Goal: Information Seeking & Learning: Compare options

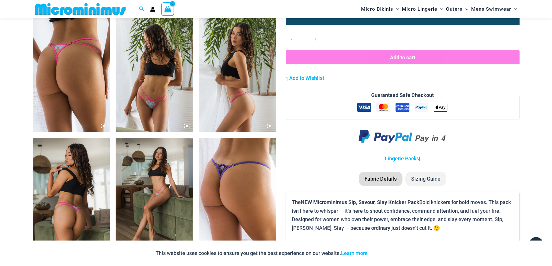
scroll to position [661, 0]
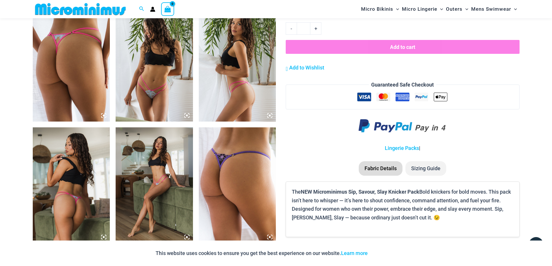
click at [186, 115] on icon at bounding box center [186, 115] width 5 height 5
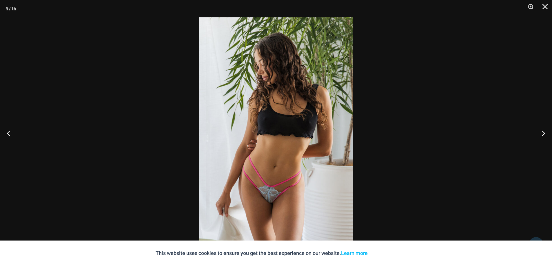
click at [267, 190] on img at bounding box center [276, 132] width 154 height 231
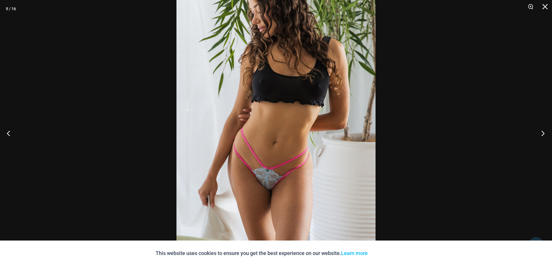
click at [542, 132] on button "Next" at bounding box center [541, 133] width 22 height 29
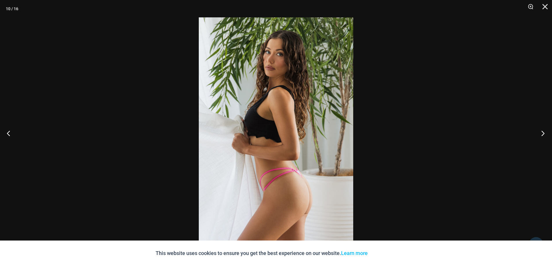
click at [542, 132] on button "Next" at bounding box center [541, 133] width 22 height 29
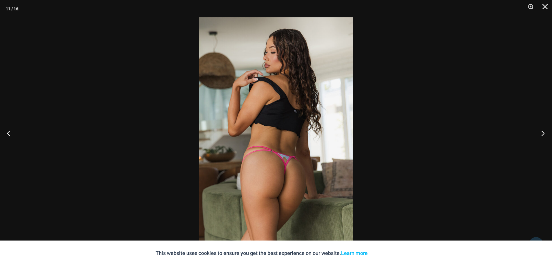
click at [542, 132] on button "Next" at bounding box center [541, 133] width 22 height 29
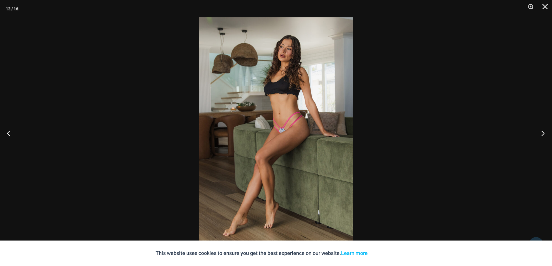
click at [542, 132] on button "Next" at bounding box center [541, 133] width 22 height 29
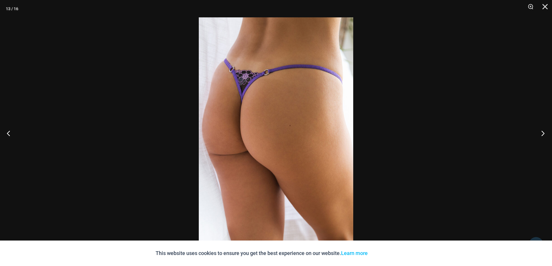
click at [542, 132] on button "Next" at bounding box center [541, 133] width 22 height 29
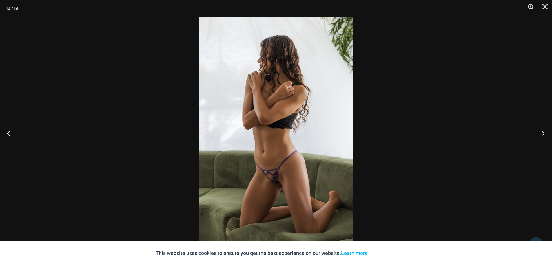
click at [542, 132] on button "Next" at bounding box center [541, 133] width 22 height 29
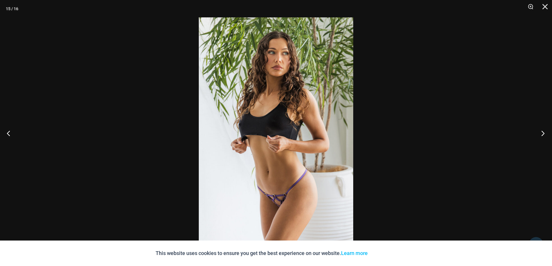
click at [542, 132] on button "Next" at bounding box center [541, 133] width 22 height 29
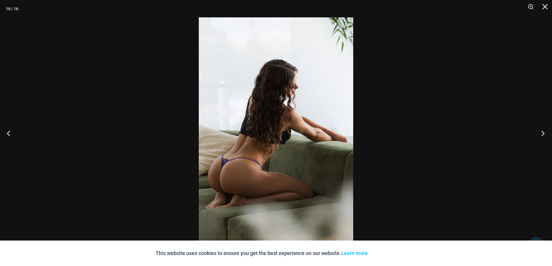
click at [542, 132] on button "Next" at bounding box center [541, 133] width 22 height 29
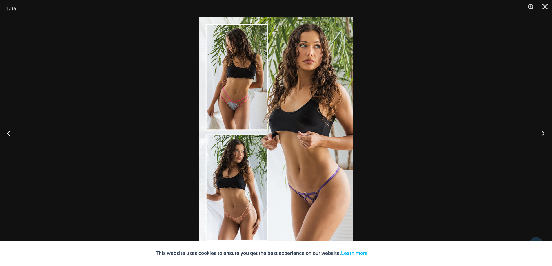
click at [542, 132] on button "Next" at bounding box center [541, 133] width 22 height 29
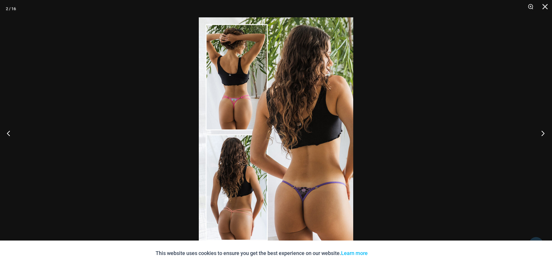
click at [542, 132] on button "Next" at bounding box center [541, 133] width 22 height 29
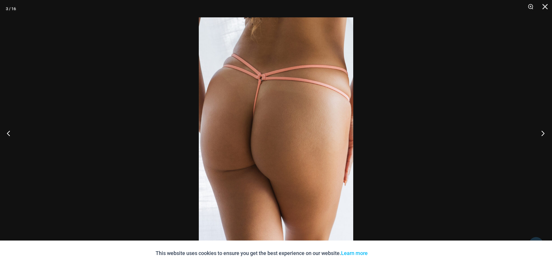
click at [544, 134] on button "Next" at bounding box center [541, 133] width 22 height 29
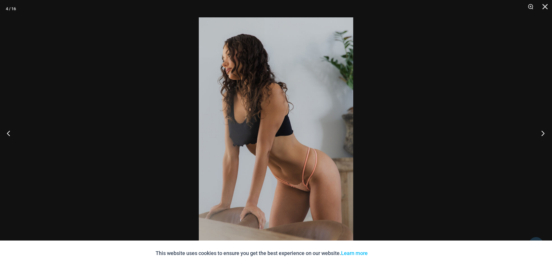
click at [544, 134] on button "Next" at bounding box center [541, 133] width 22 height 29
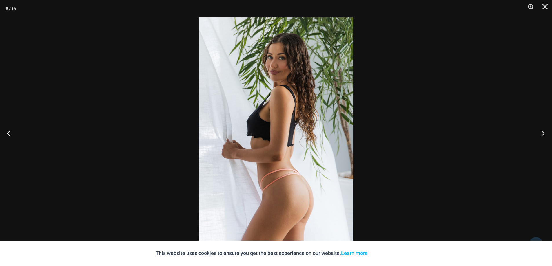
click at [544, 134] on button "Next" at bounding box center [541, 133] width 22 height 29
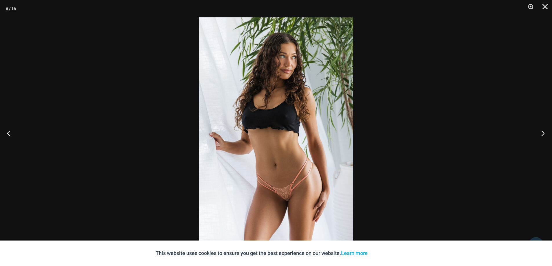
click at [544, 134] on button "Next" at bounding box center [541, 133] width 22 height 29
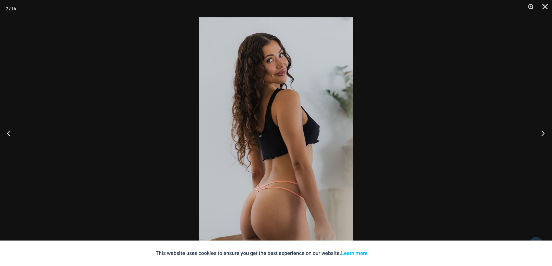
click at [544, 134] on button "Next" at bounding box center [541, 133] width 22 height 29
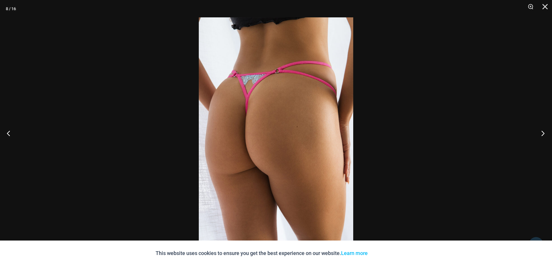
click at [544, 134] on button "Next" at bounding box center [541, 133] width 22 height 29
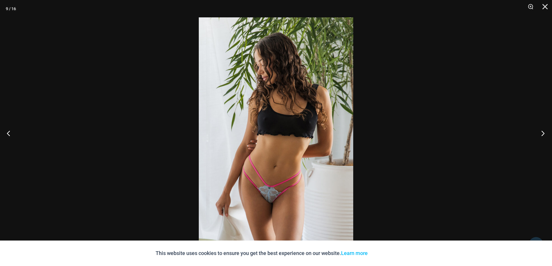
click at [544, 134] on button "Next" at bounding box center [541, 133] width 22 height 29
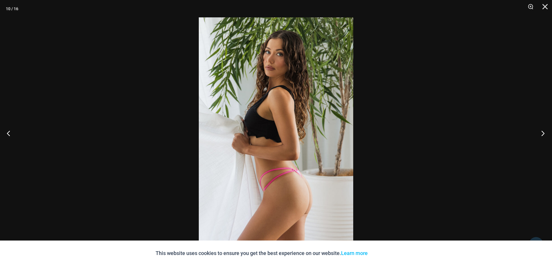
click at [544, 134] on button "Next" at bounding box center [541, 133] width 22 height 29
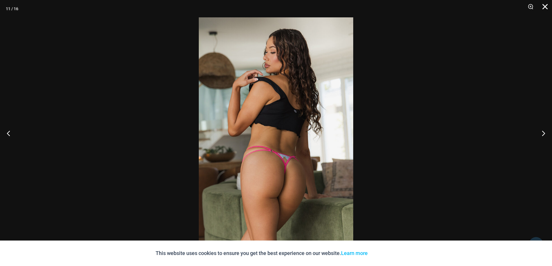
click at [543, 5] on button "Close" at bounding box center [543, 8] width 14 height 17
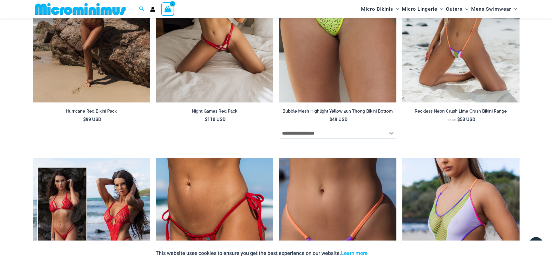
scroll to position [1182, 0]
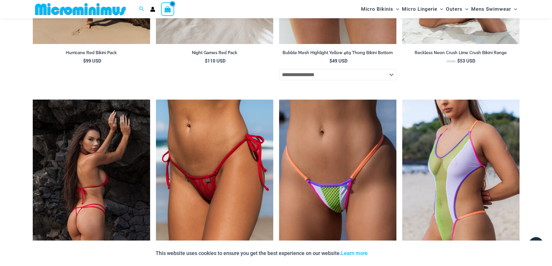
click at [80, 166] on img at bounding box center [91, 188] width 117 height 176
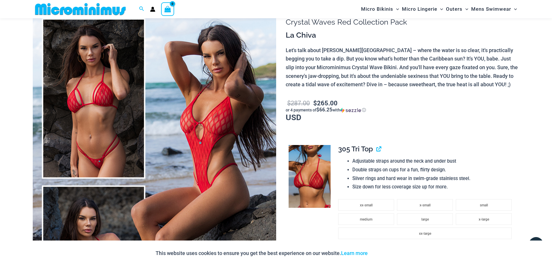
scroll to position [52, 0]
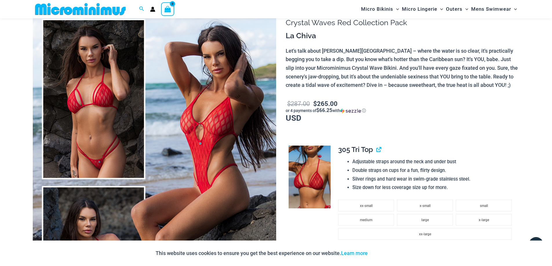
click at [201, 143] on img at bounding box center [154, 182] width 243 height 365
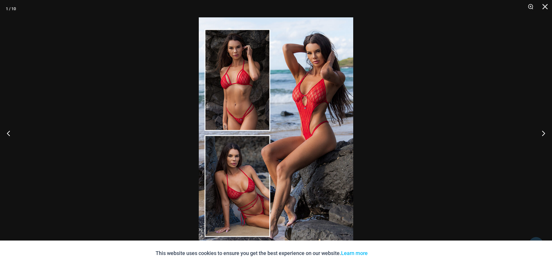
click at [311, 93] on img at bounding box center [276, 132] width 154 height 231
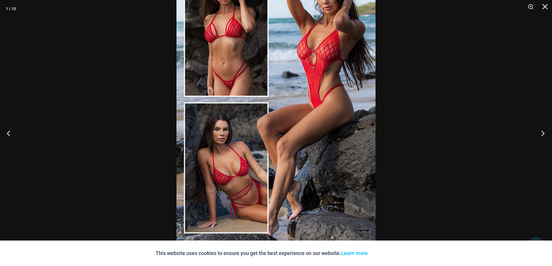
click at [544, 132] on button "Next" at bounding box center [541, 133] width 22 height 29
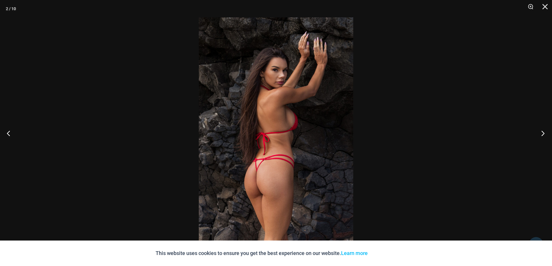
click at [544, 132] on button "Next" at bounding box center [541, 133] width 22 height 29
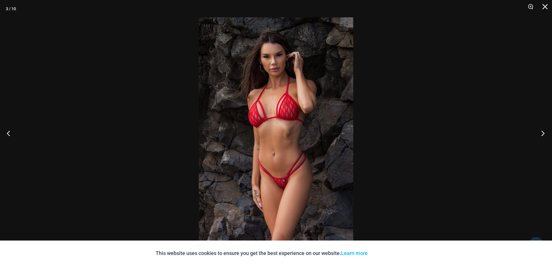
click at [544, 132] on button "Next" at bounding box center [541, 133] width 22 height 29
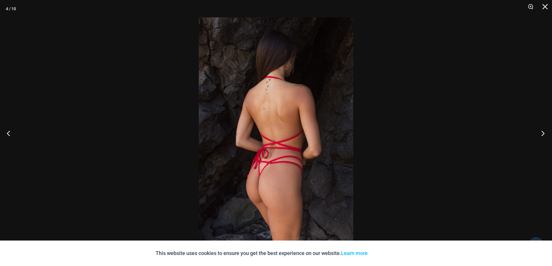
click at [544, 132] on button "Next" at bounding box center [541, 133] width 22 height 29
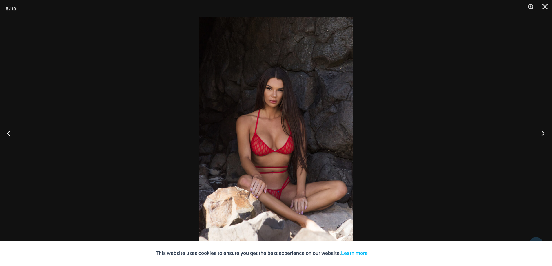
click at [544, 132] on button "Next" at bounding box center [541, 133] width 22 height 29
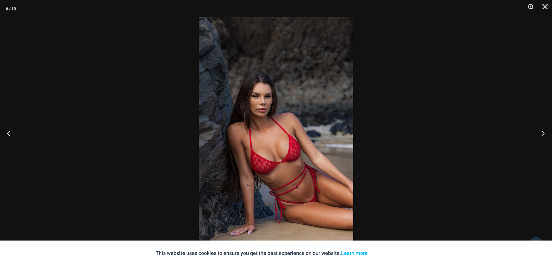
click at [544, 132] on button "Next" at bounding box center [541, 133] width 22 height 29
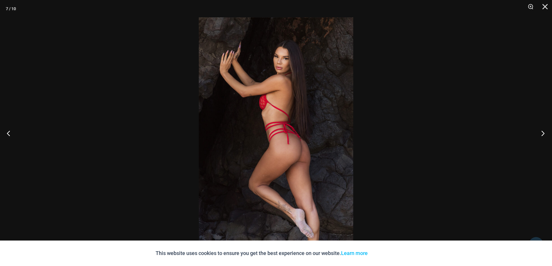
click at [544, 132] on button "Next" at bounding box center [541, 133] width 22 height 29
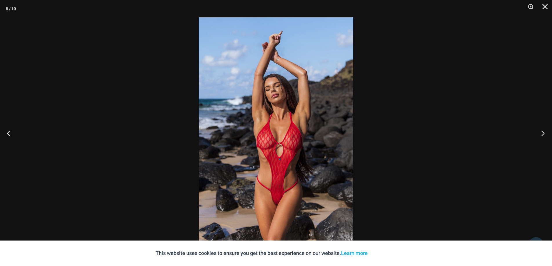
click at [544, 132] on button "Next" at bounding box center [541, 133] width 22 height 29
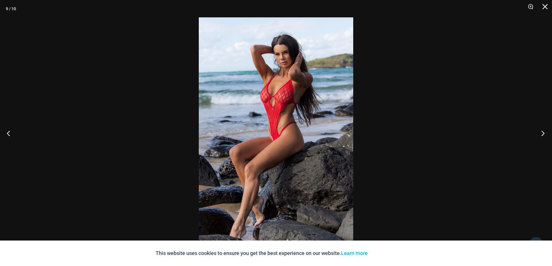
click at [544, 132] on button "Next" at bounding box center [541, 133] width 22 height 29
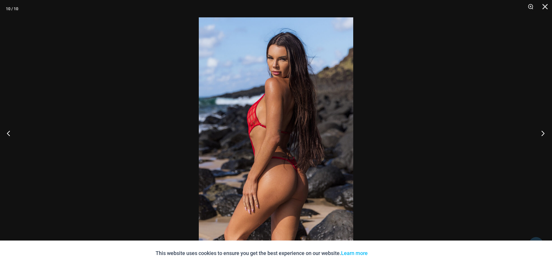
click at [544, 132] on button "Next" at bounding box center [541, 133] width 22 height 29
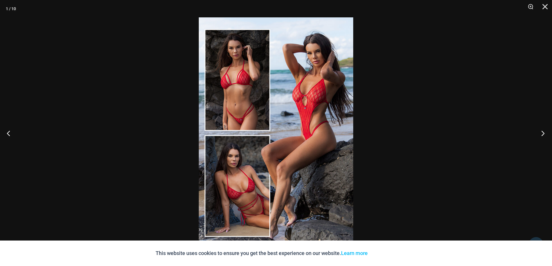
click at [544, 132] on button "Next" at bounding box center [541, 133] width 22 height 29
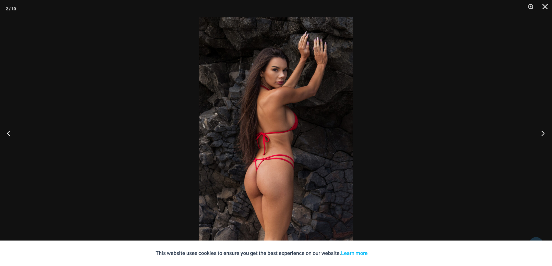
click at [544, 132] on button "Next" at bounding box center [541, 133] width 22 height 29
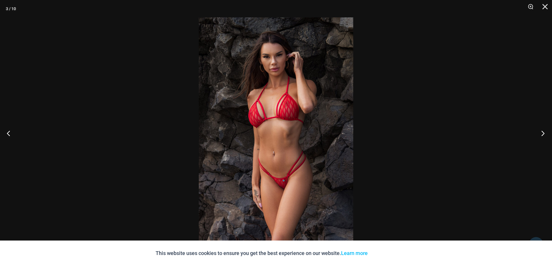
click at [544, 132] on button "Next" at bounding box center [541, 133] width 22 height 29
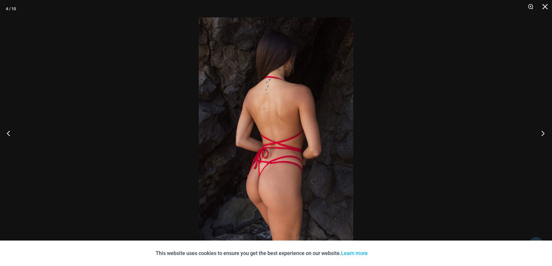
click at [544, 132] on button "Next" at bounding box center [541, 133] width 22 height 29
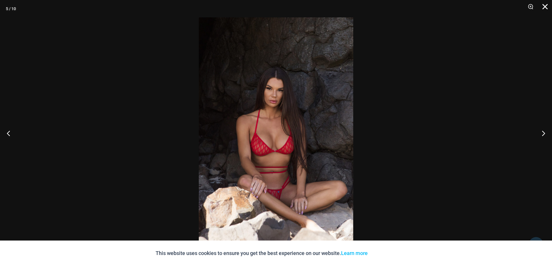
click at [543, 6] on button "Close" at bounding box center [543, 8] width 14 height 17
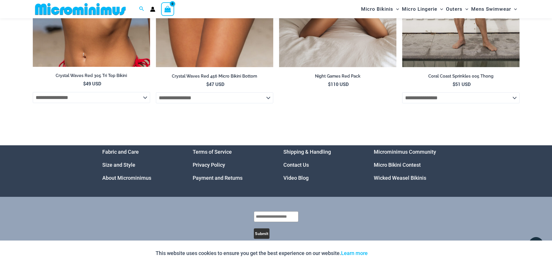
scroll to position [2334, 0]
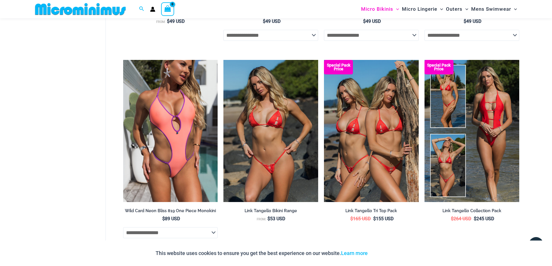
scroll to position [1534, 0]
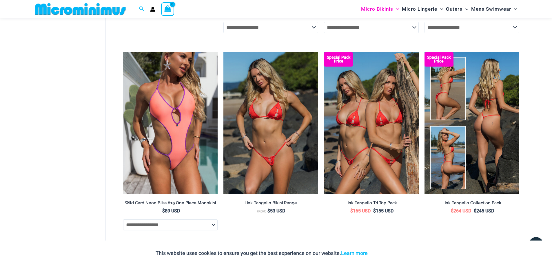
click at [491, 131] on img at bounding box center [471, 123] width 95 height 142
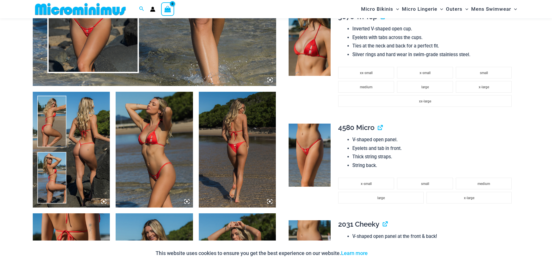
scroll to position [347, 0]
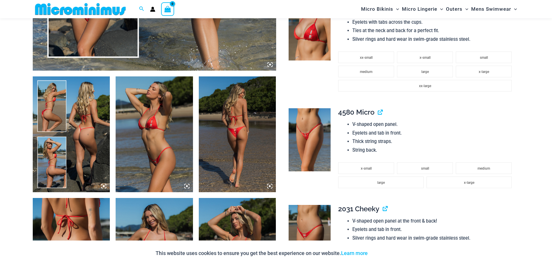
click at [232, 138] on img at bounding box center [237, 134] width 77 height 116
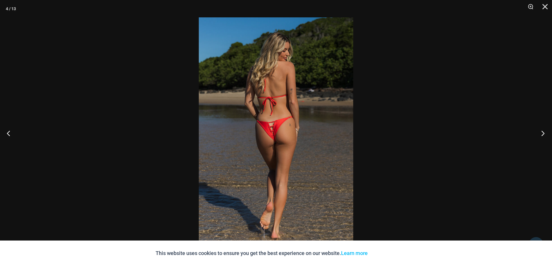
click at [543, 134] on button "Next" at bounding box center [541, 133] width 22 height 29
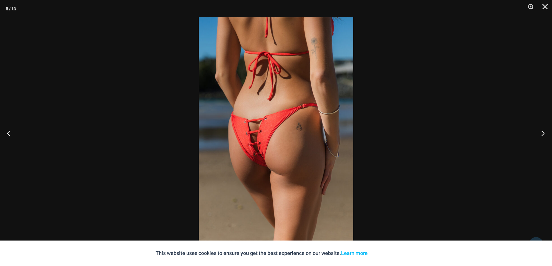
click at [543, 134] on button "Next" at bounding box center [541, 133] width 22 height 29
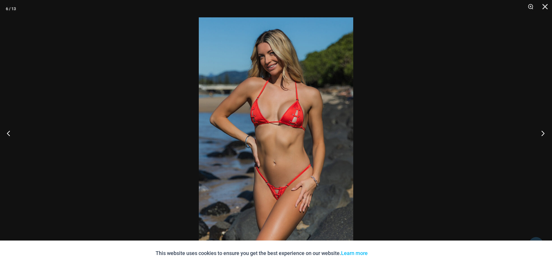
click at [543, 134] on button "Next" at bounding box center [541, 133] width 22 height 29
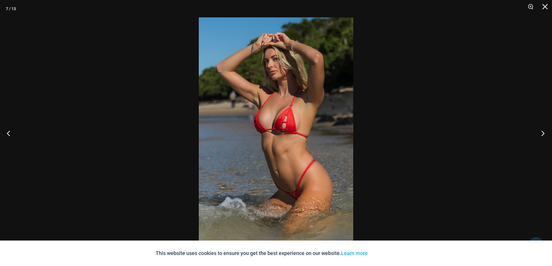
click at [543, 134] on button "Next" at bounding box center [541, 133] width 22 height 29
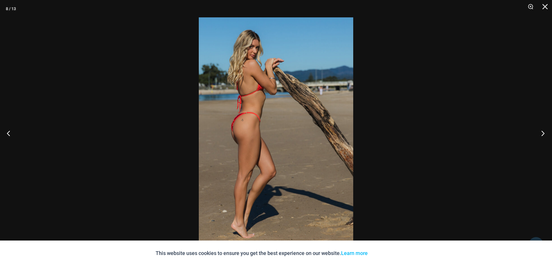
click at [543, 134] on button "Next" at bounding box center [541, 133] width 22 height 29
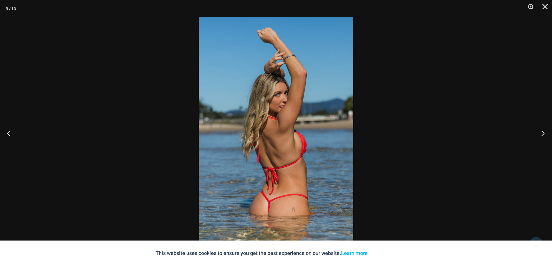
click at [543, 134] on button "Next" at bounding box center [541, 133] width 22 height 29
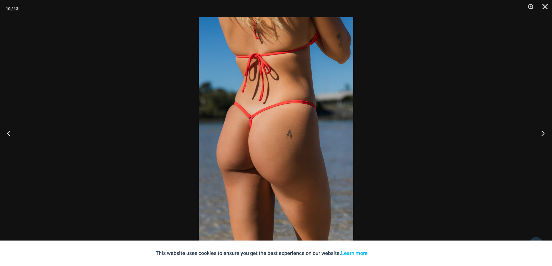
click at [543, 134] on button "Next" at bounding box center [541, 133] width 22 height 29
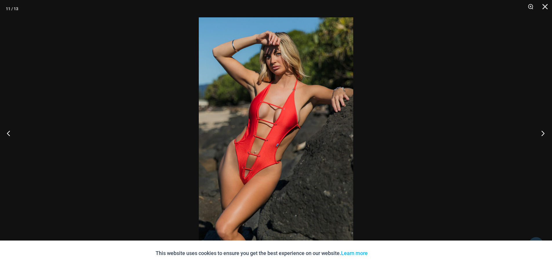
click at [543, 134] on button "Next" at bounding box center [541, 133] width 22 height 29
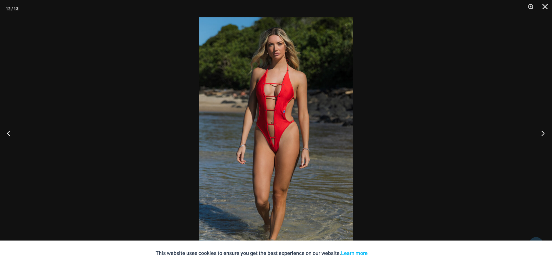
click at [543, 134] on button "Next" at bounding box center [541, 133] width 22 height 29
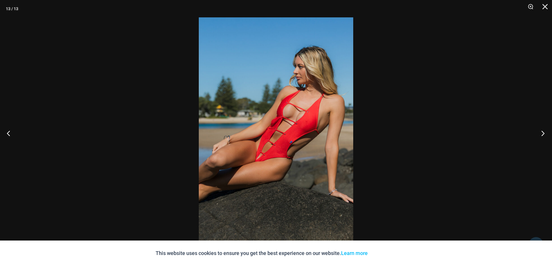
click at [543, 134] on button "Next" at bounding box center [541, 133] width 22 height 29
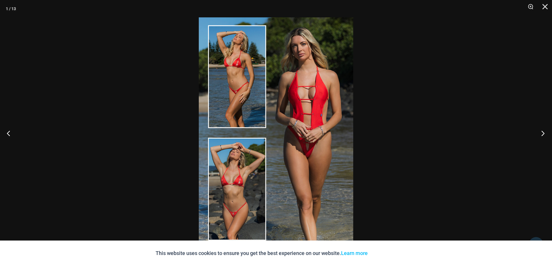
click at [543, 134] on button "Next" at bounding box center [541, 133] width 22 height 29
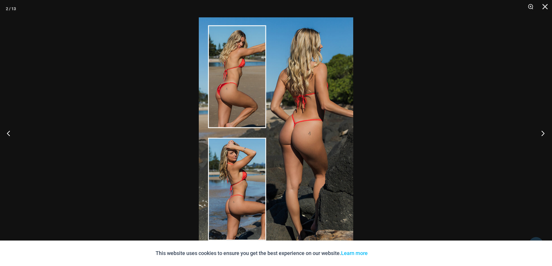
click at [543, 134] on button "Next" at bounding box center [541, 133] width 22 height 29
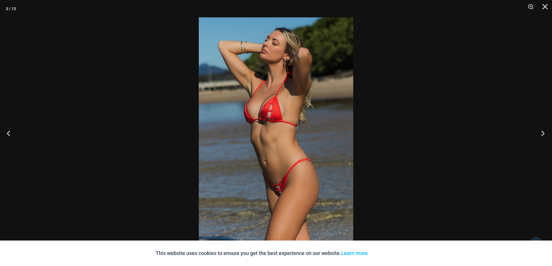
click at [543, 134] on button "Next" at bounding box center [541, 133] width 22 height 29
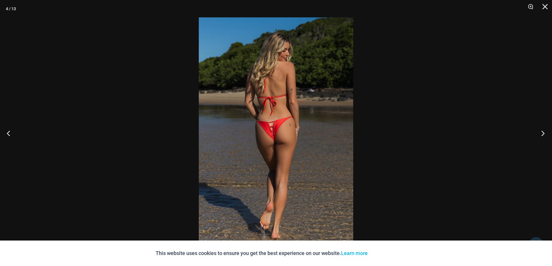
click at [543, 134] on button "Next" at bounding box center [541, 133] width 22 height 29
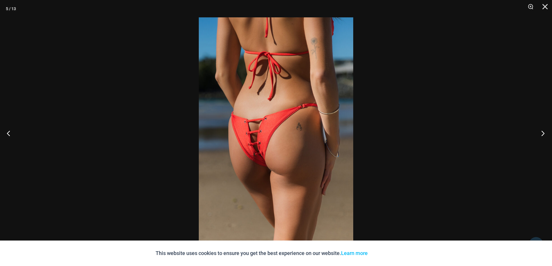
click at [543, 134] on button "Next" at bounding box center [541, 133] width 22 height 29
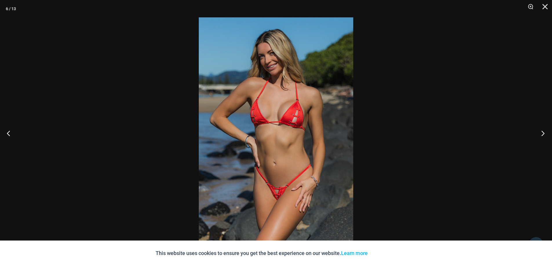
click at [543, 134] on button "Next" at bounding box center [541, 133] width 22 height 29
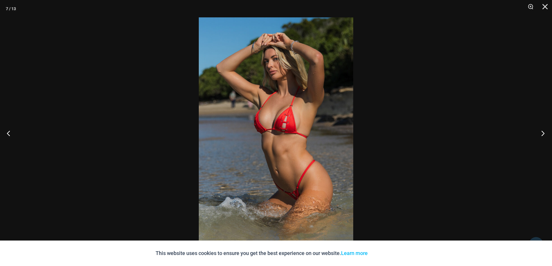
click at [543, 134] on button "Next" at bounding box center [541, 133] width 22 height 29
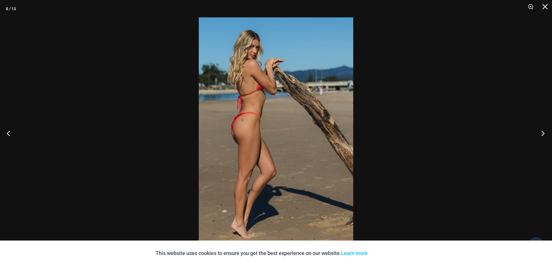
click at [543, 134] on button "Next" at bounding box center [541, 133] width 22 height 29
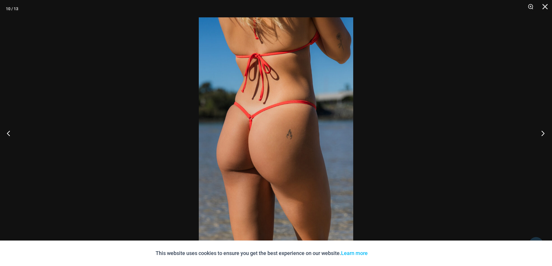
click at [543, 134] on button "Next" at bounding box center [541, 133] width 22 height 29
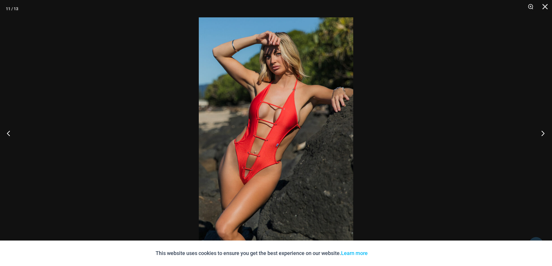
click at [543, 134] on button "Next" at bounding box center [541, 133] width 22 height 29
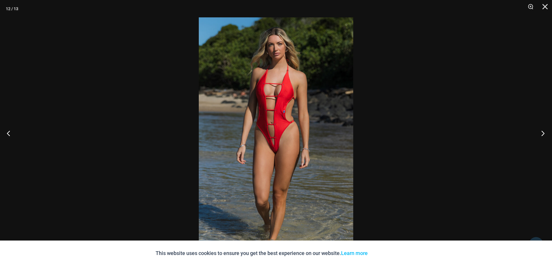
click at [543, 134] on button "Next" at bounding box center [541, 133] width 22 height 29
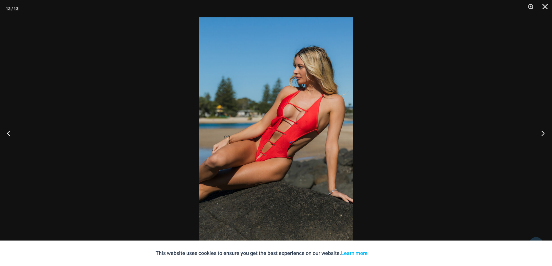
click at [543, 134] on button "Next" at bounding box center [541, 133] width 22 height 29
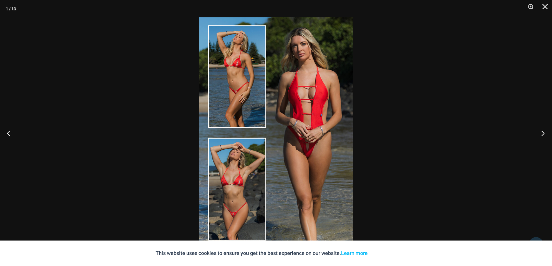
click at [543, 134] on button "Next" at bounding box center [541, 133] width 22 height 29
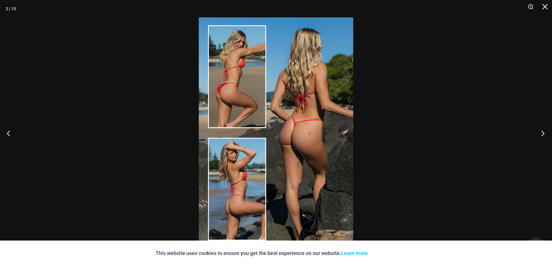
click at [543, 134] on button "Next" at bounding box center [541, 133] width 22 height 29
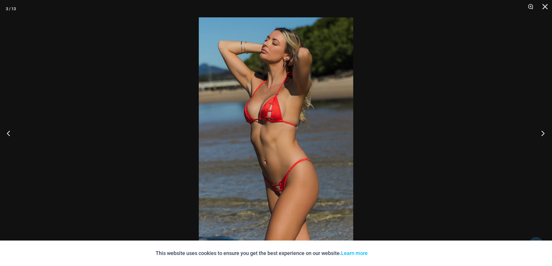
click at [543, 134] on button "Next" at bounding box center [541, 133] width 22 height 29
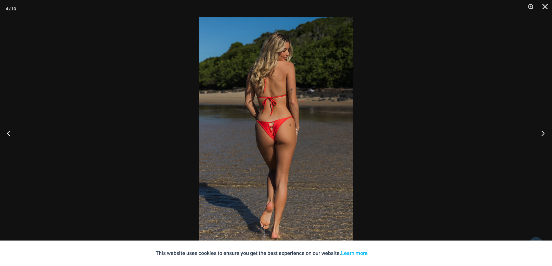
click at [543, 134] on button "Next" at bounding box center [541, 133] width 22 height 29
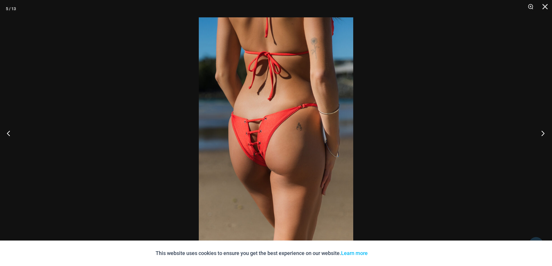
click at [543, 134] on button "Next" at bounding box center [541, 133] width 22 height 29
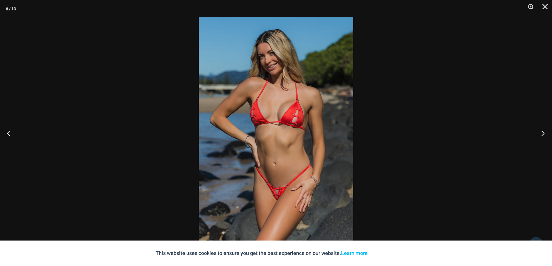
click at [543, 134] on button "Next" at bounding box center [541, 133] width 22 height 29
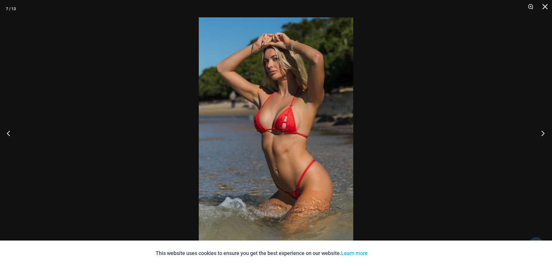
click at [543, 134] on button "Next" at bounding box center [541, 133] width 22 height 29
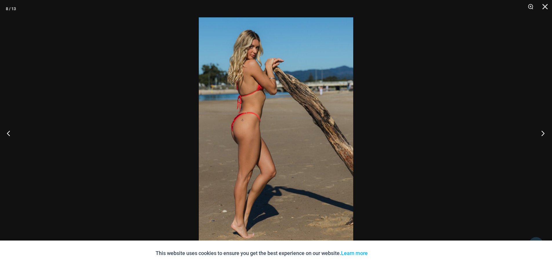
click at [543, 134] on button "Next" at bounding box center [541, 133] width 22 height 29
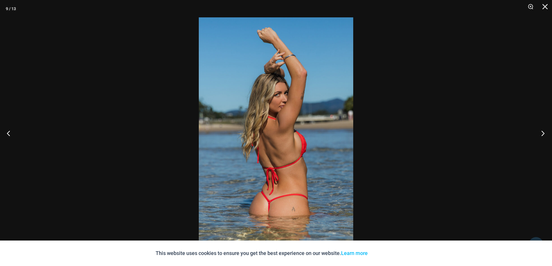
click at [543, 134] on button "Next" at bounding box center [541, 133] width 22 height 29
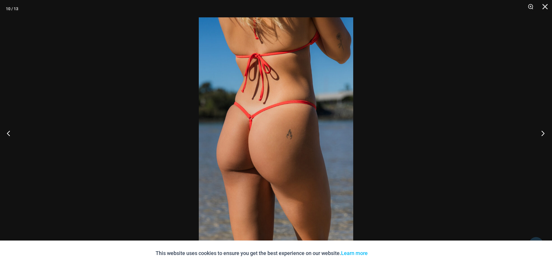
click at [543, 134] on button "Next" at bounding box center [541, 133] width 22 height 29
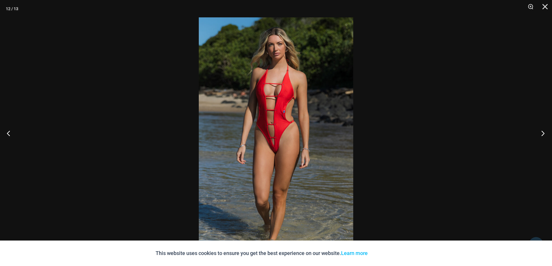
click at [543, 134] on button "Next" at bounding box center [541, 133] width 22 height 29
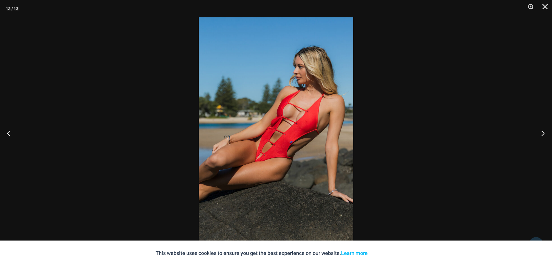
click at [543, 134] on button "Next" at bounding box center [541, 133] width 22 height 29
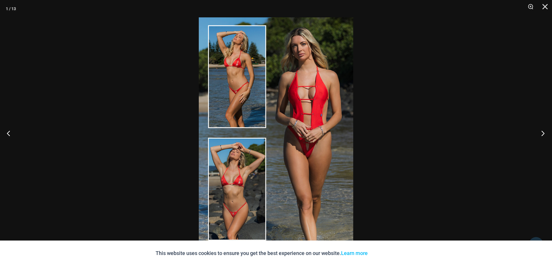
click at [543, 134] on button "Next" at bounding box center [541, 133] width 22 height 29
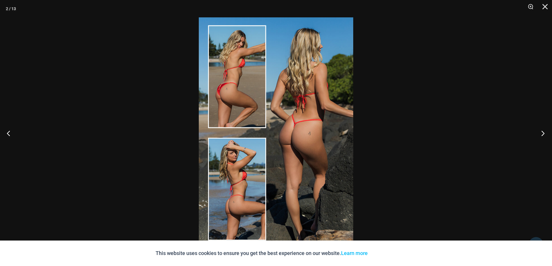
click at [543, 134] on button "Next" at bounding box center [541, 133] width 22 height 29
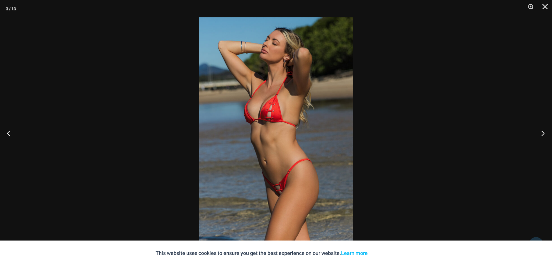
click at [543, 134] on button "Next" at bounding box center [541, 133] width 22 height 29
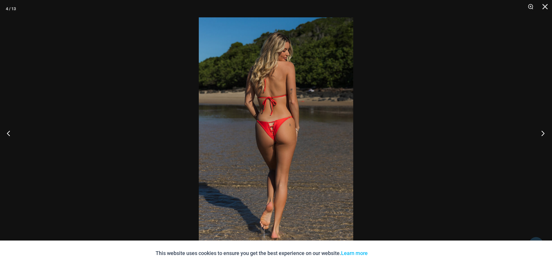
click at [543, 134] on button "Next" at bounding box center [541, 133] width 22 height 29
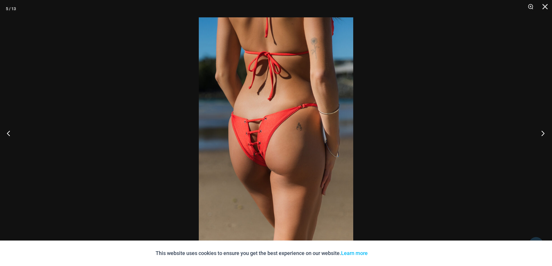
click at [543, 134] on button "Next" at bounding box center [541, 133] width 22 height 29
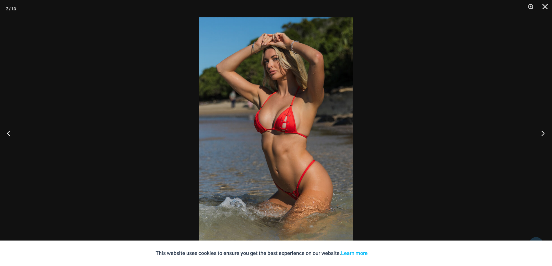
click at [543, 134] on button "Next" at bounding box center [541, 133] width 22 height 29
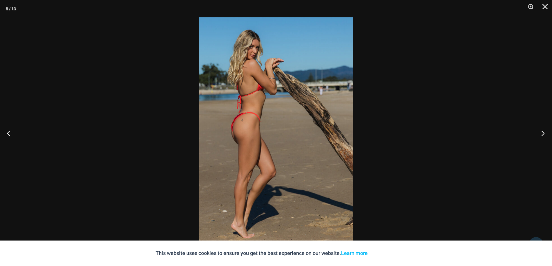
click at [543, 134] on button "Next" at bounding box center [541, 133] width 22 height 29
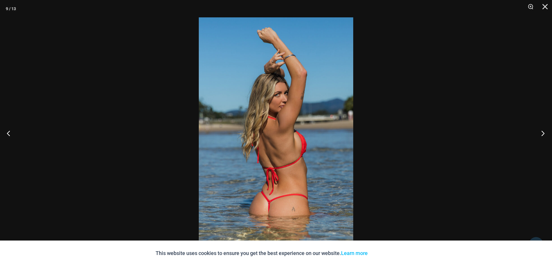
click at [543, 134] on button "Next" at bounding box center [541, 133] width 22 height 29
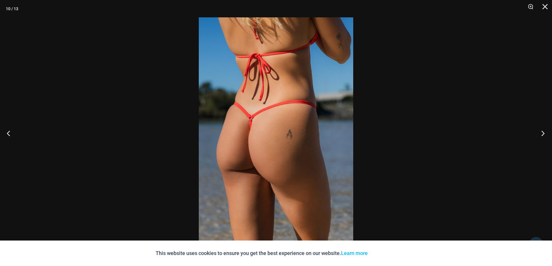
click at [543, 134] on button "Next" at bounding box center [541, 133] width 22 height 29
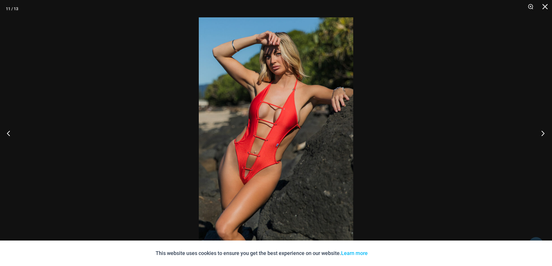
click at [543, 134] on button "Next" at bounding box center [541, 133] width 22 height 29
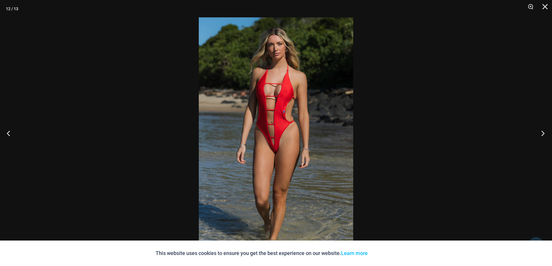
click at [543, 134] on button "Next" at bounding box center [541, 133] width 22 height 29
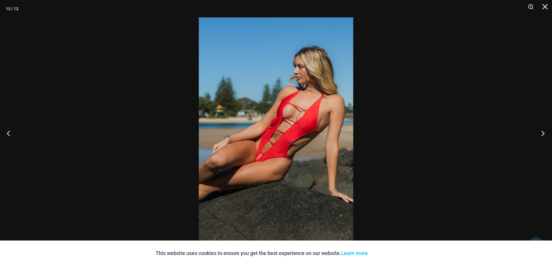
click at [543, 134] on button "Next" at bounding box center [541, 133] width 22 height 29
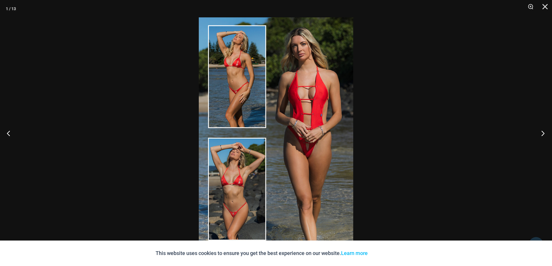
click at [543, 134] on button "Next" at bounding box center [541, 133] width 22 height 29
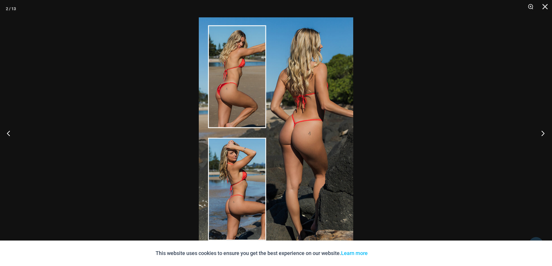
click at [543, 134] on button "Next" at bounding box center [541, 133] width 22 height 29
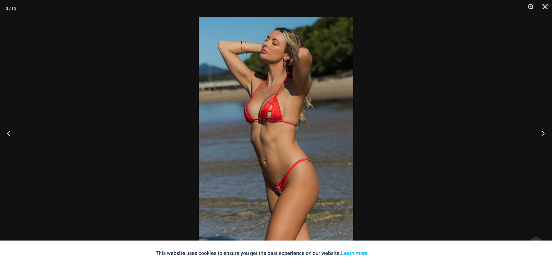
click at [543, 134] on button "Next" at bounding box center [541, 133] width 22 height 29
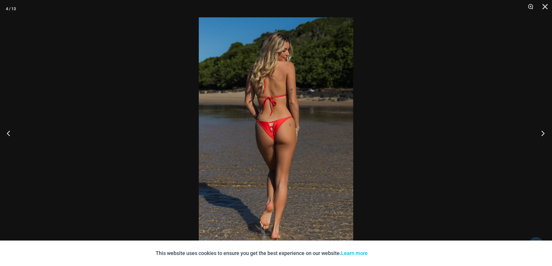
click at [543, 134] on button "Next" at bounding box center [541, 133] width 22 height 29
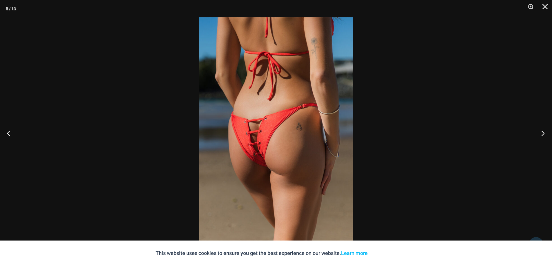
click at [543, 134] on button "Next" at bounding box center [541, 133] width 22 height 29
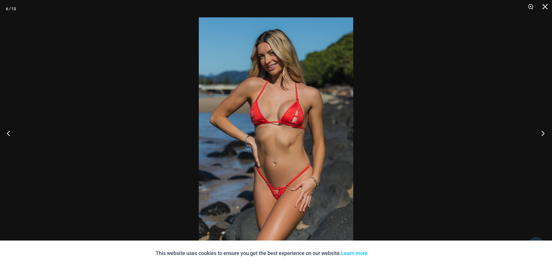
click at [543, 134] on button "Next" at bounding box center [541, 133] width 22 height 29
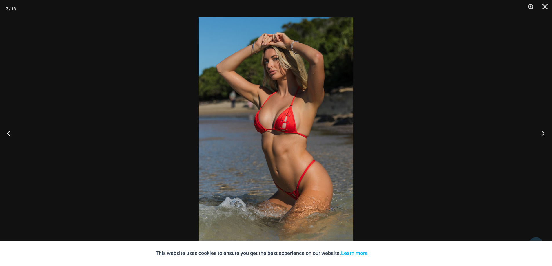
click at [543, 134] on button "Next" at bounding box center [541, 133] width 22 height 29
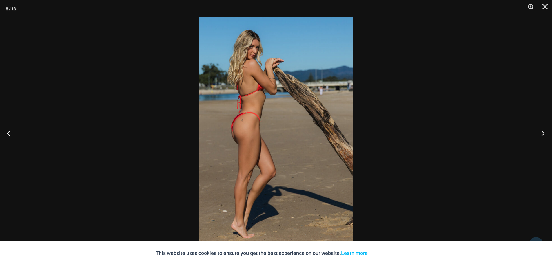
click at [543, 134] on button "Next" at bounding box center [541, 133] width 22 height 29
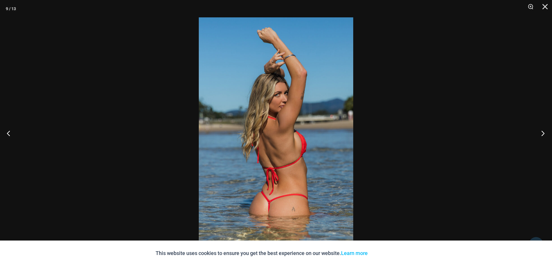
click at [543, 134] on button "Next" at bounding box center [541, 133] width 22 height 29
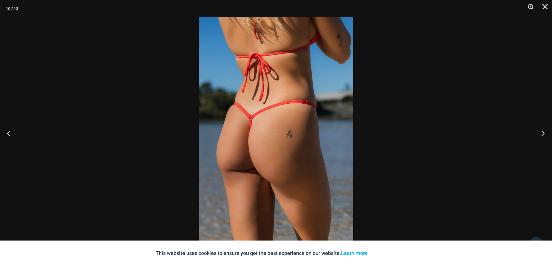
click at [543, 134] on button "Next" at bounding box center [541, 133] width 22 height 29
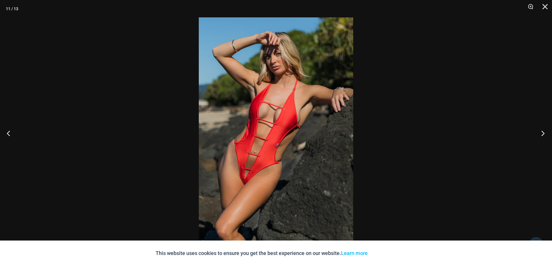
click at [543, 134] on button "Next" at bounding box center [541, 133] width 22 height 29
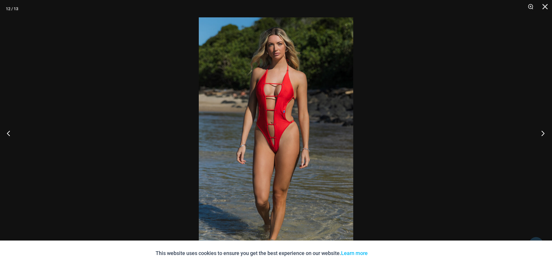
click at [543, 134] on button "Next" at bounding box center [541, 133] width 22 height 29
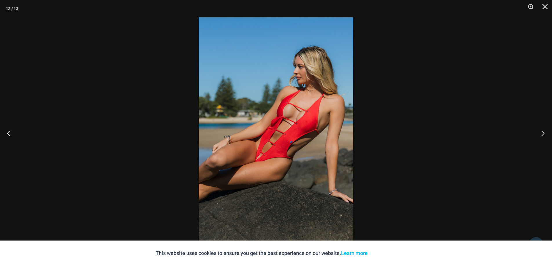
click at [543, 134] on button "Next" at bounding box center [541, 133] width 22 height 29
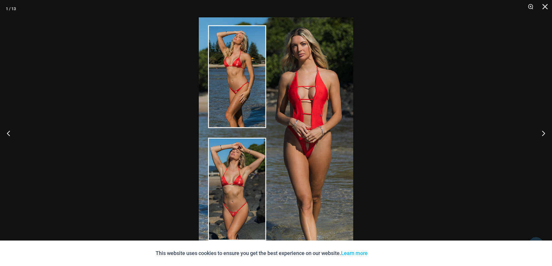
click at [308, 114] on img at bounding box center [276, 132] width 154 height 231
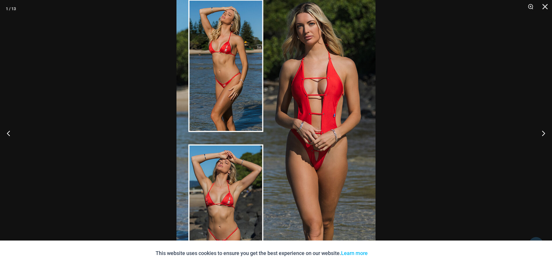
click at [213, 94] on img at bounding box center [275, 138] width 199 height 298
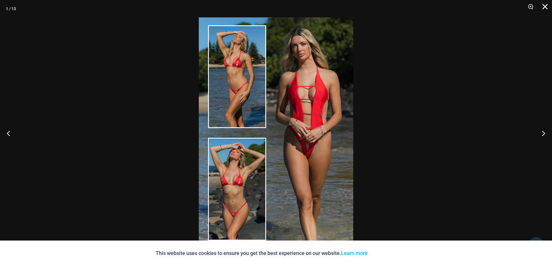
click at [544, 6] on button "Close" at bounding box center [543, 8] width 14 height 17
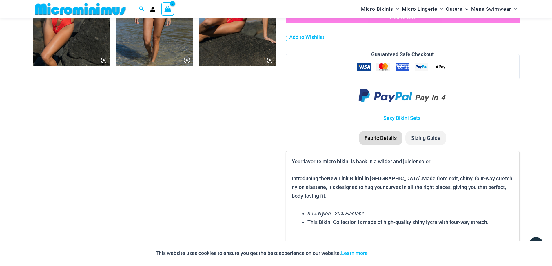
scroll to position [839, 0]
